Goal: Task Accomplishment & Management: Manage account settings

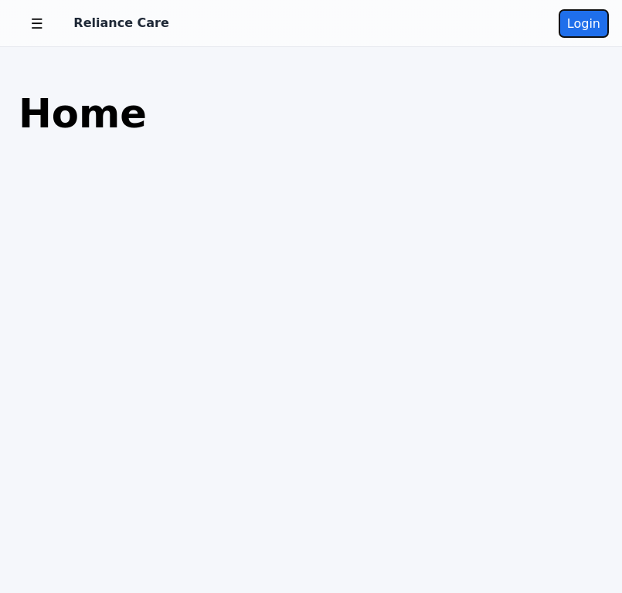
click at [587, 19] on button "Login" at bounding box center [583, 23] width 49 height 27
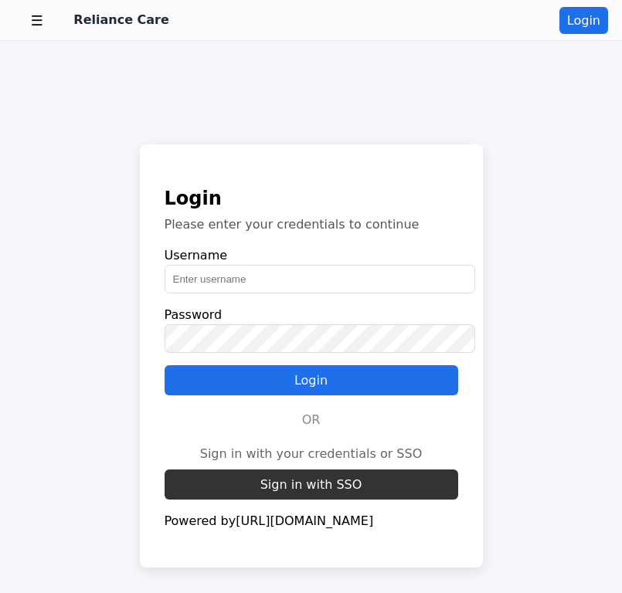
click at [257, 278] on input "text" at bounding box center [320, 279] width 311 height 29
type input "akjdnflaksd@ksjndf.com"
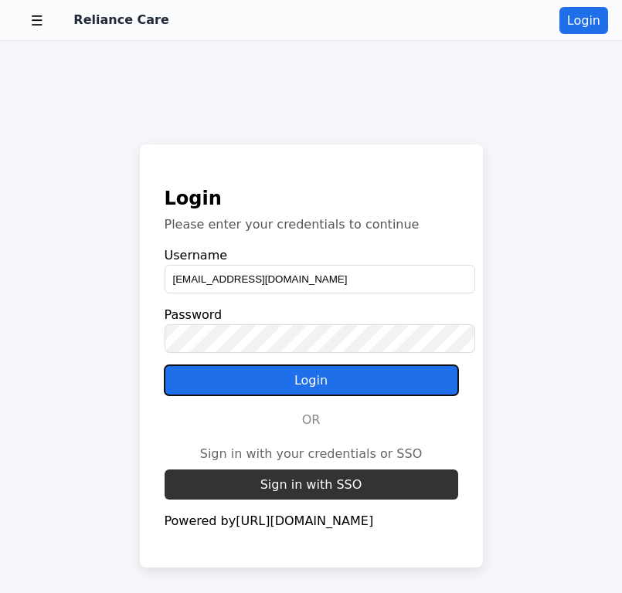
click at [365, 379] on button "Login" at bounding box center [312, 380] width 294 height 30
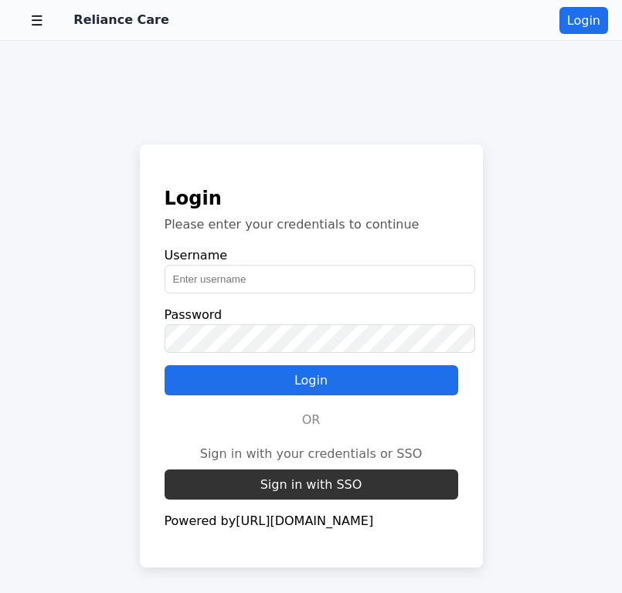
click at [273, 265] on input "text" at bounding box center [320, 279] width 311 height 29
type input "[EMAIL_ADDRESS][DOMAIN_NAME]"
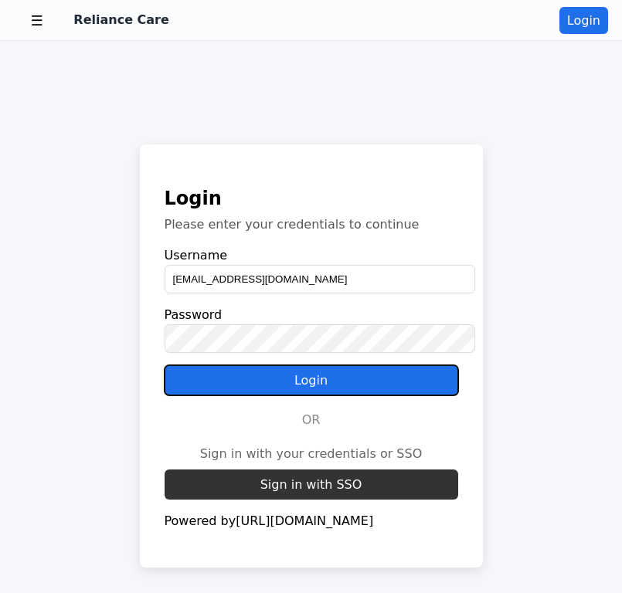
click at [300, 370] on button "Login" at bounding box center [312, 380] width 294 height 30
